Goal: Task Accomplishment & Management: Manage account settings

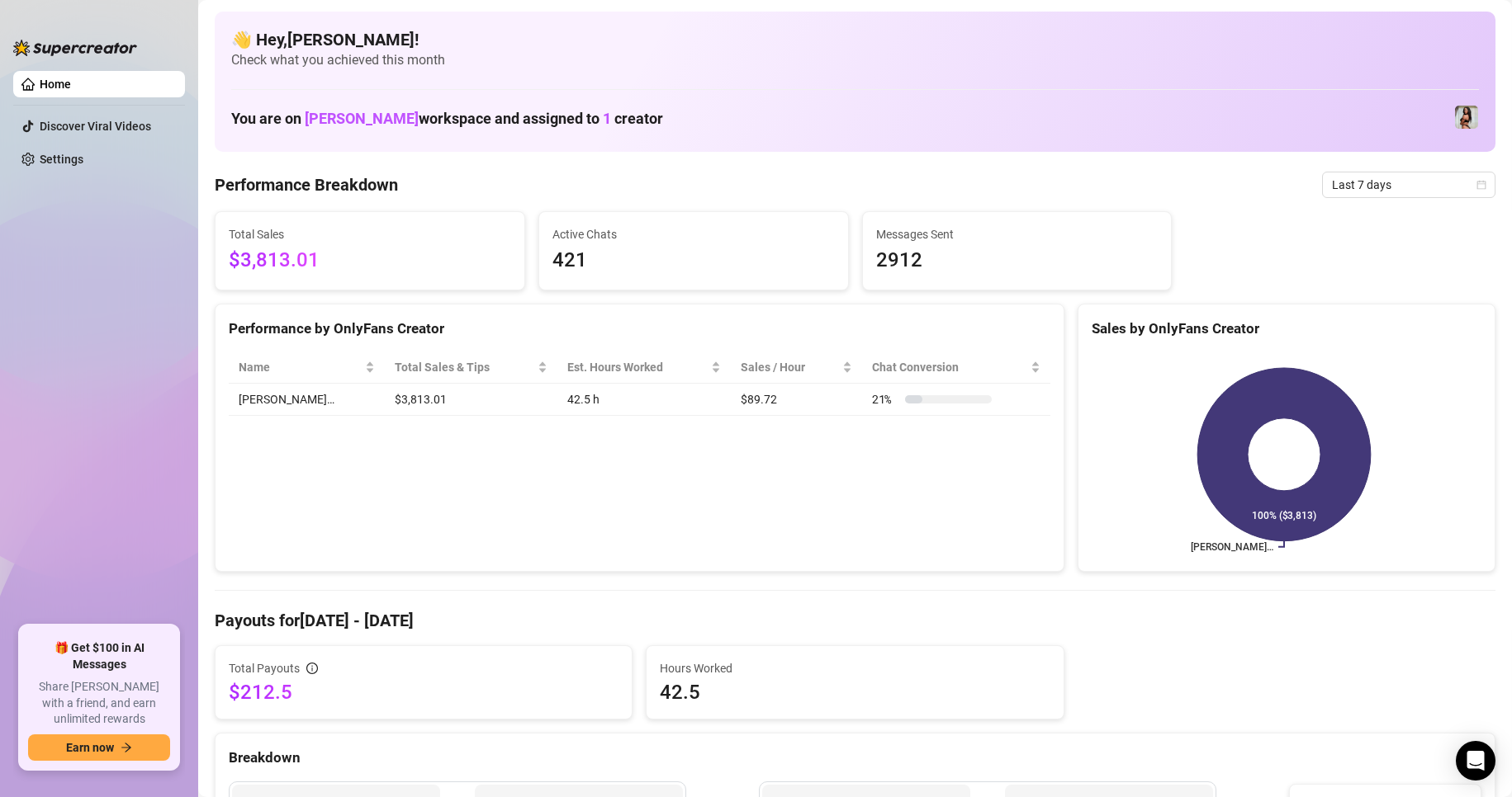
click at [783, 557] on div "Performance by OnlyFans Creator Name Total Sales & Tips Est. Hours Worked Sales…" at bounding box center [639, 438] width 849 height 269
